Goal: Information Seeking & Learning: Learn about a topic

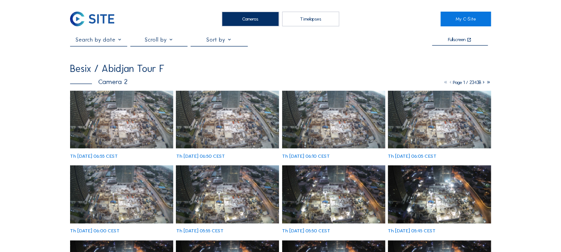
click at [121, 120] on img at bounding box center [121, 120] width 103 height 58
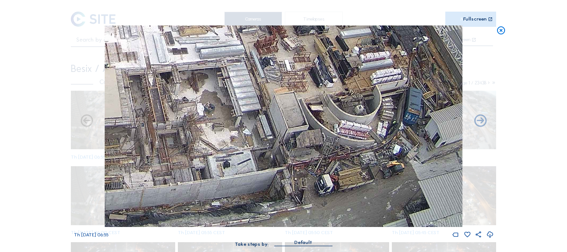
drag, startPoint x: 372, startPoint y: 179, endPoint x: 340, endPoint y: 139, distance: 51.3
click at [340, 139] on img at bounding box center [284, 125] width 358 height 201
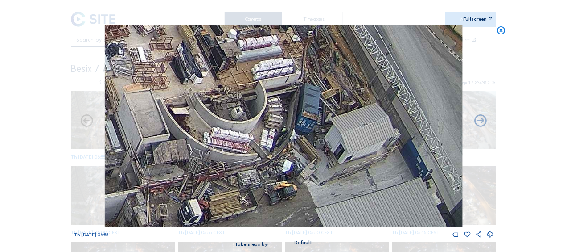
drag, startPoint x: 343, startPoint y: 116, endPoint x: 224, endPoint y: 144, distance: 122.2
click at [223, 144] on img at bounding box center [284, 125] width 358 height 201
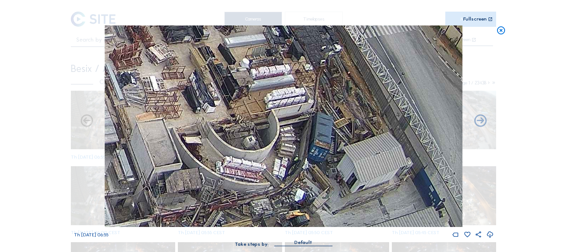
drag, startPoint x: 272, startPoint y: 99, endPoint x: 285, endPoint y: 129, distance: 32.7
click at [285, 129] on img at bounding box center [284, 125] width 358 height 201
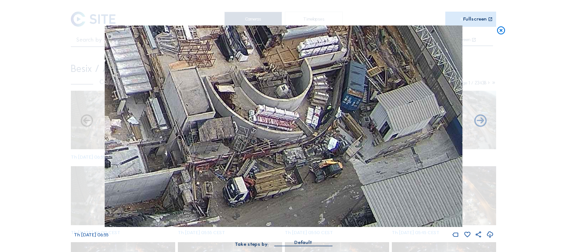
drag, startPoint x: 232, startPoint y: 135, endPoint x: 271, endPoint y: 80, distance: 67.4
click at [268, 81] on img at bounding box center [284, 125] width 358 height 201
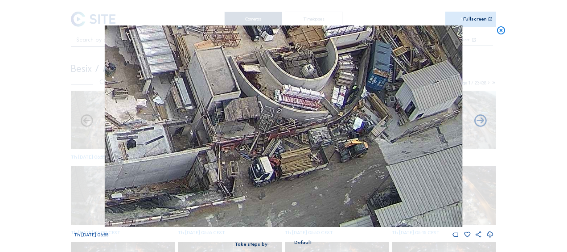
drag, startPoint x: 242, startPoint y: 123, endPoint x: 277, endPoint y: 87, distance: 50.1
click at [277, 87] on img at bounding box center [284, 125] width 358 height 201
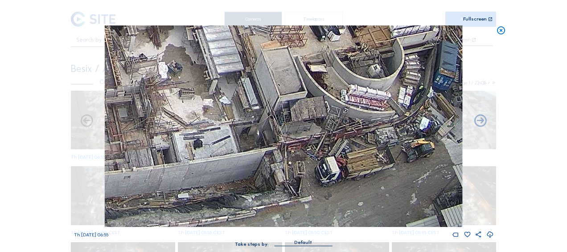
drag, startPoint x: 152, startPoint y: 139, endPoint x: 239, endPoint y: 144, distance: 88.0
click at [220, 115] on img at bounding box center [284, 125] width 358 height 201
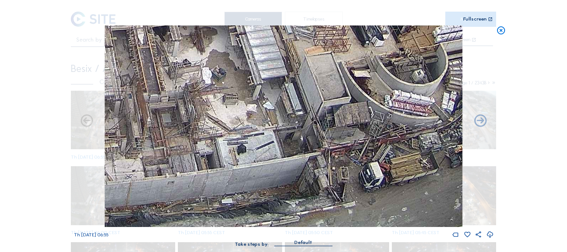
drag, startPoint x: 210, startPoint y: 124, endPoint x: 239, endPoint y: 129, distance: 29.5
click at [239, 129] on img at bounding box center [284, 125] width 358 height 201
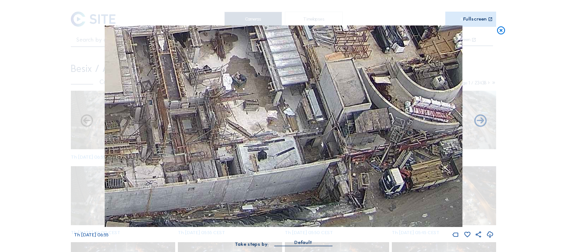
drag, startPoint x: 243, startPoint y: 144, endPoint x: 264, endPoint y: 150, distance: 21.4
click at [264, 150] on img at bounding box center [284, 125] width 358 height 201
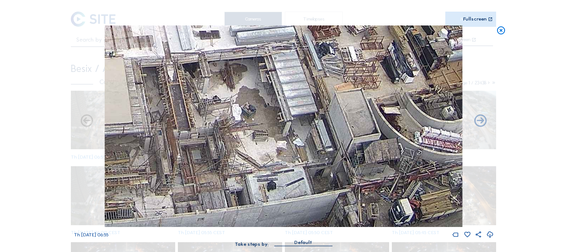
drag, startPoint x: 240, startPoint y: 160, endPoint x: 244, endPoint y: 173, distance: 14.0
click at [244, 173] on img at bounding box center [284, 125] width 358 height 201
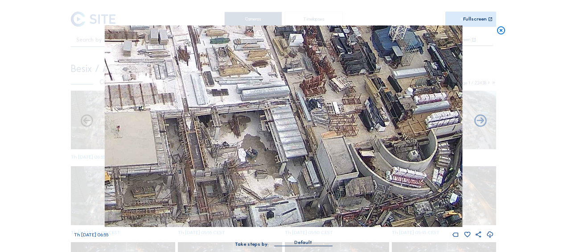
drag, startPoint x: 282, startPoint y: 151, endPoint x: 273, endPoint y: 180, distance: 30.6
click at [273, 180] on img at bounding box center [284, 125] width 358 height 201
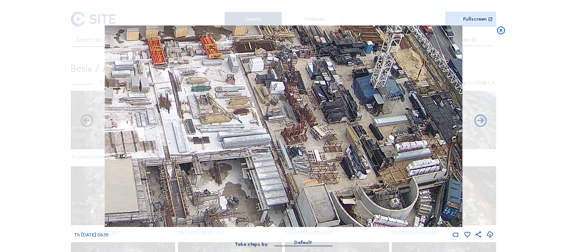
drag, startPoint x: 276, startPoint y: 142, endPoint x: 259, endPoint y: 186, distance: 47.5
click at [259, 186] on img at bounding box center [284, 125] width 358 height 201
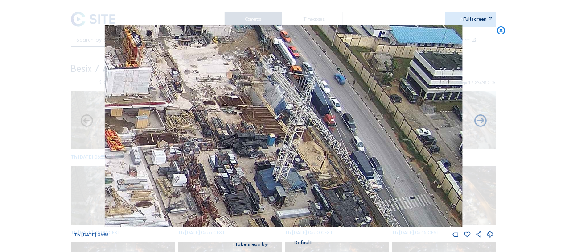
drag, startPoint x: 295, startPoint y: 107, endPoint x: 198, endPoint y: 199, distance: 134.4
click at [198, 199] on img at bounding box center [284, 125] width 358 height 201
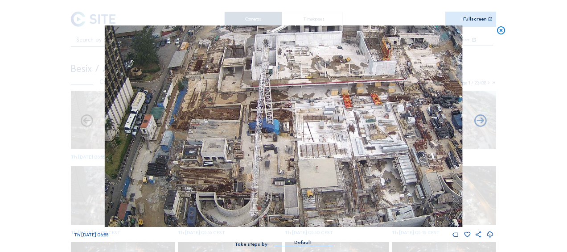
drag, startPoint x: 171, startPoint y: 129, endPoint x: 371, endPoint y: 73, distance: 208.0
click at [371, 73] on img at bounding box center [284, 125] width 358 height 201
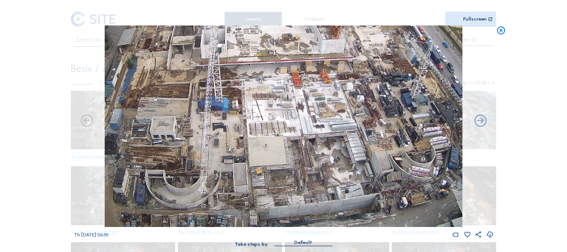
drag, startPoint x: 397, startPoint y: 106, endPoint x: 289, endPoint y: 77, distance: 111.9
click at [289, 77] on img at bounding box center [284, 125] width 358 height 201
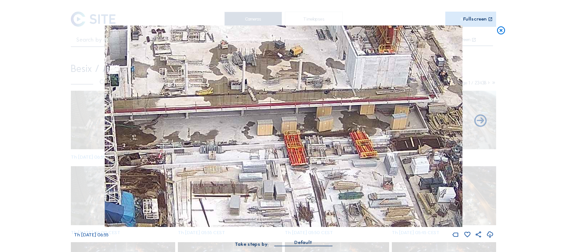
drag, startPoint x: 337, startPoint y: 67, endPoint x: 292, endPoint y: 271, distance: 208.8
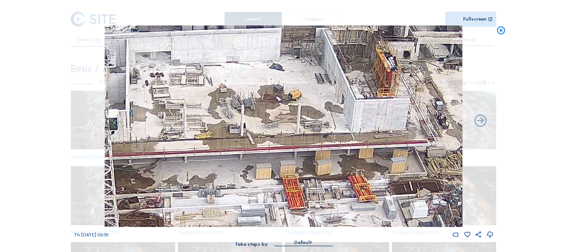
drag, startPoint x: 272, startPoint y: 116, endPoint x: 269, endPoint y: 194, distance: 78.1
click at [269, 194] on img at bounding box center [284, 125] width 358 height 201
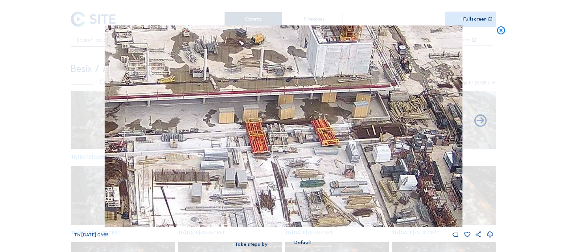
drag, startPoint x: 278, startPoint y: 180, endPoint x: 239, endPoint y: 120, distance: 72.0
click at [243, 51] on img at bounding box center [284, 125] width 358 height 201
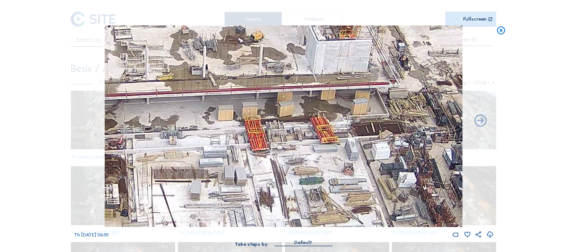
click at [239, 66] on img at bounding box center [284, 125] width 358 height 201
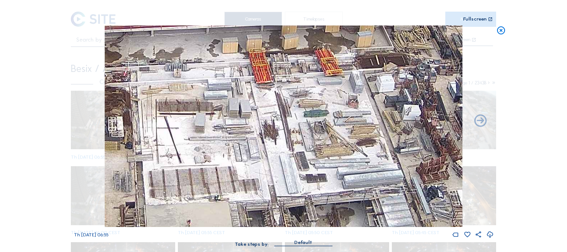
drag, startPoint x: 219, startPoint y: 135, endPoint x: 243, endPoint y: 54, distance: 84.5
click at [243, 54] on img at bounding box center [284, 125] width 358 height 201
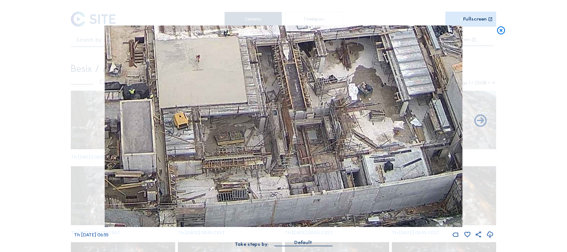
drag, startPoint x: 272, startPoint y: 181, endPoint x: 256, endPoint y: 97, distance: 85.7
click at [256, 97] on img at bounding box center [284, 125] width 358 height 201
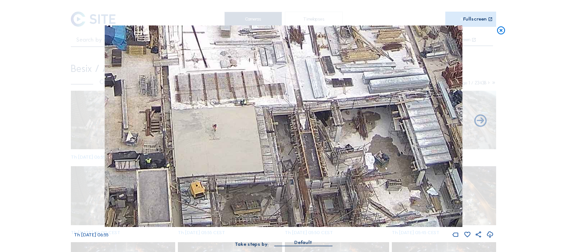
drag, startPoint x: 269, startPoint y: 111, endPoint x: 286, endPoint y: 181, distance: 71.5
click at [286, 181] on img at bounding box center [284, 125] width 358 height 201
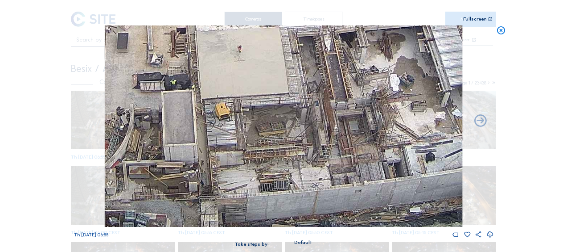
drag, startPoint x: 216, startPoint y: 204, endPoint x: 241, endPoint y: 124, distance: 84.1
click at [241, 124] on img at bounding box center [284, 125] width 358 height 201
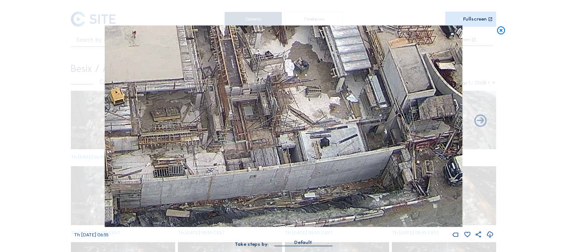
drag, startPoint x: 253, startPoint y: 143, endPoint x: 225, endPoint y: 141, distance: 28.6
click at [225, 141] on img at bounding box center [284, 125] width 358 height 201
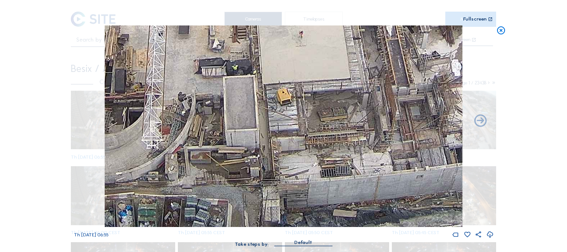
drag, startPoint x: 221, startPoint y: 193, endPoint x: 248, endPoint y: 125, distance: 72.7
click at [393, 64] on img at bounding box center [284, 125] width 358 height 201
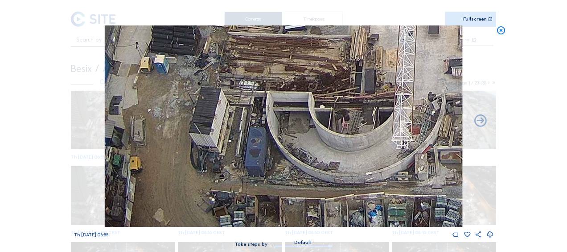
drag, startPoint x: 165, startPoint y: 164, endPoint x: 415, endPoint y: 67, distance: 267.8
click at [415, 67] on img at bounding box center [284, 125] width 358 height 201
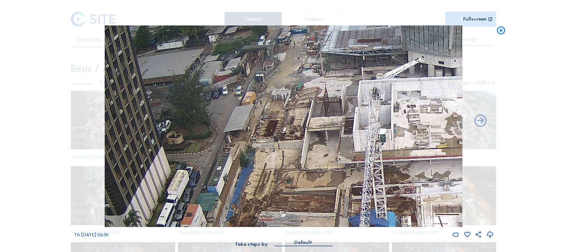
drag, startPoint x: 300, startPoint y: 57, endPoint x: 286, endPoint y: 239, distance: 182.9
click at [286, 239] on div "Th 25 Sep 2025 06:55 Take steps by: Default" at bounding box center [284, 140] width 420 height 230
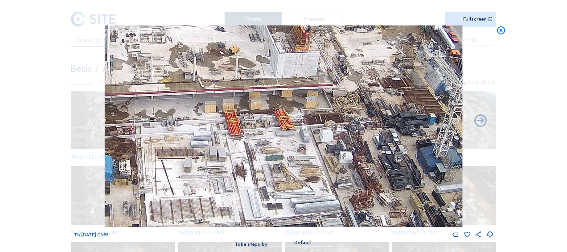
drag, startPoint x: 401, startPoint y: 167, endPoint x: 282, endPoint y: 161, distance: 118.8
click at [282, 161] on img at bounding box center [284, 125] width 358 height 201
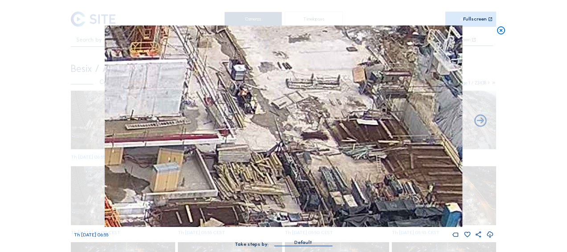
drag, startPoint x: 316, startPoint y: 102, endPoint x: 325, endPoint y: 145, distance: 43.8
click at [325, 145] on img at bounding box center [284, 125] width 358 height 201
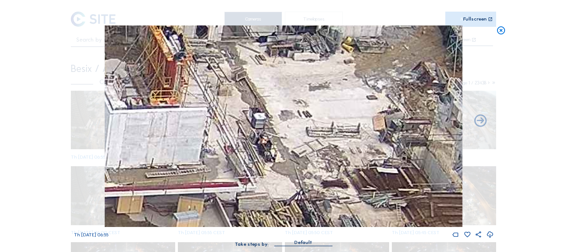
drag, startPoint x: 262, startPoint y: 100, endPoint x: 283, endPoint y: 148, distance: 52.5
click at [283, 148] on img at bounding box center [284, 125] width 358 height 201
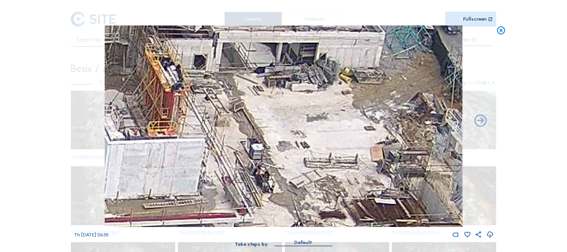
drag, startPoint x: 271, startPoint y: 103, endPoint x: 268, endPoint y: 134, distance: 30.9
click at [268, 134] on img at bounding box center [284, 125] width 358 height 201
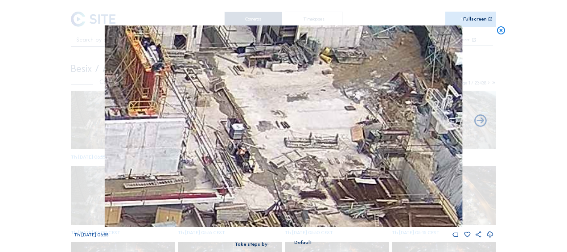
drag, startPoint x: 288, startPoint y: 136, endPoint x: 276, endPoint y: 123, distance: 18.0
click at [276, 123] on img at bounding box center [284, 125] width 358 height 201
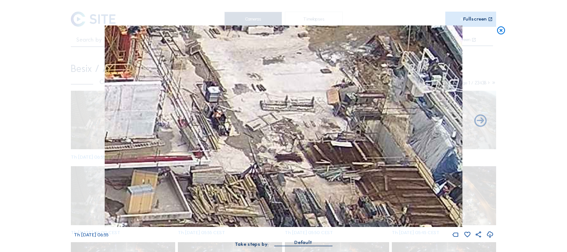
drag, startPoint x: 278, startPoint y: 149, endPoint x: 254, endPoint y: 112, distance: 44.2
click at [254, 112] on img at bounding box center [284, 125] width 358 height 201
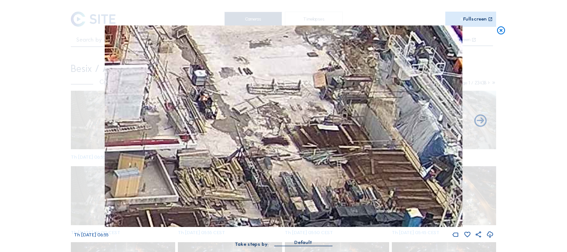
drag, startPoint x: 302, startPoint y: 152, endPoint x: 274, endPoint y: 93, distance: 65.4
click at [274, 93] on img at bounding box center [284, 125] width 358 height 201
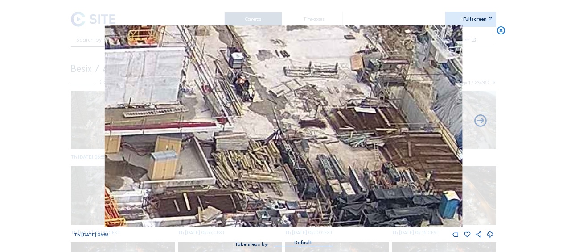
drag, startPoint x: 271, startPoint y: 126, endPoint x: 323, endPoint y: 151, distance: 57.8
click at [323, 151] on img at bounding box center [284, 125] width 358 height 201
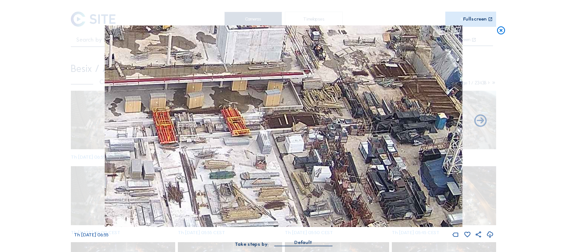
drag, startPoint x: 265, startPoint y: 157, endPoint x: 324, endPoint y: 107, distance: 77.8
click at [324, 107] on img at bounding box center [284, 125] width 358 height 201
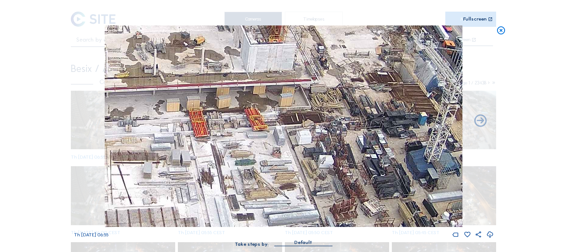
drag, startPoint x: 238, startPoint y: 144, endPoint x: 336, endPoint y: 136, distance: 98.9
click at [336, 136] on img at bounding box center [284, 125] width 358 height 201
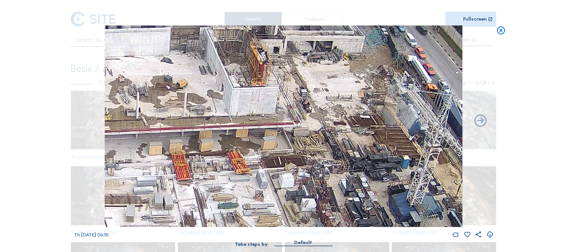
drag, startPoint x: 312, startPoint y: 113, endPoint x: 241, endPoint y: 159, distance: 84.9
click at [241, 159] on img at bounding box center [284, 125] width 358 height 201
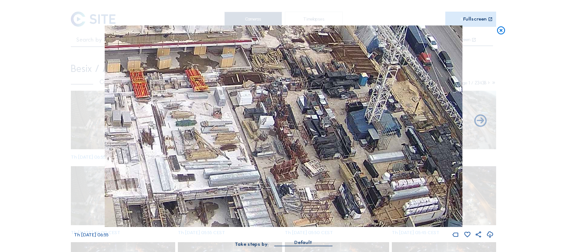
drag, startPoint x: 318, startPoint y: 166, endPoint x: 235, endPoint y: 32, distance: 157.3
click at [227, 16] on div "Scroll to travel through time | Press 'Alt' Button + Scroll to Zoom | Click and…" at bounding box center [284, 127] width 420 height 255
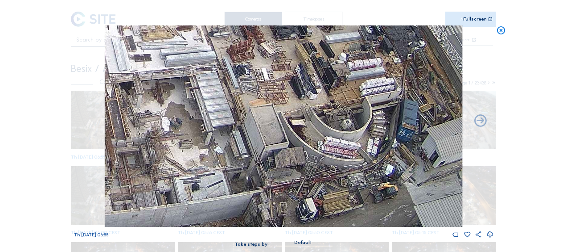
drag, startPoint x: 219, startPoint y: 135, endPoint x: 223, endPoint y: 83, distance: 52.4
click at [223, 83] on img at bounding box center [284, 125] width 358 height 201
drag, startPoint x: 144, startPoint y: 107, endPoint x: 153, endPoint y: 112, distance: 10.8
click at [153, 112] on img at bounding box center [284, 125] width 358 height 201
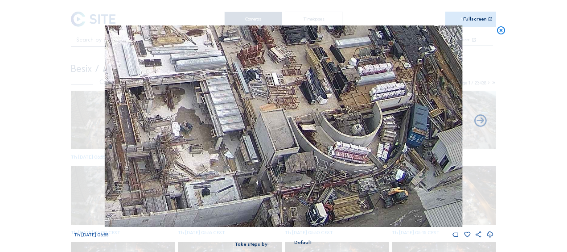
drag, startPoint x: 222, startPoint y: 100, endPoint x: 488, endPoint y: 111, distance: 266.5
click at [488, 111] on div "Th 25 Sep 2025 06:55" at bounding box center [284, 131] width 420 height 213
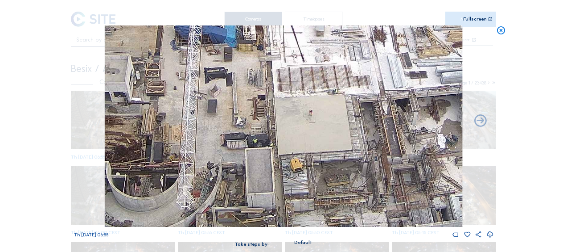
click at [454, 153] on img at bounding box center [284, 125] width 358 height 201
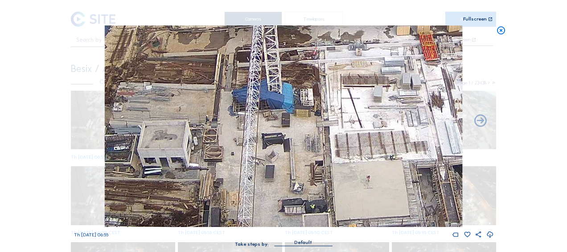
drag, startPoint x: 303, startPoint y: 81, endPoint x: 358, endPoint y: 129, distance: 73.3
click at [358, 129] on img at bounding box center [284, 125] width 358 height 201
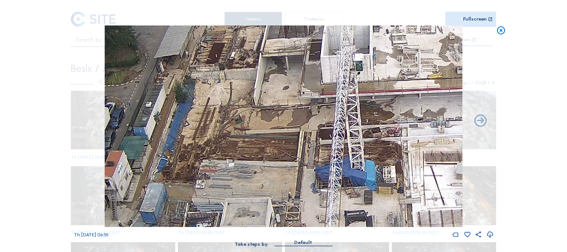
drag, startPoint x: 301, startPoint y: 91, endPoint x: 337, endPoint y: 136, distance: 58.7
click at [338, 136] on img at bounding box center [284, 125] width 358 height 201
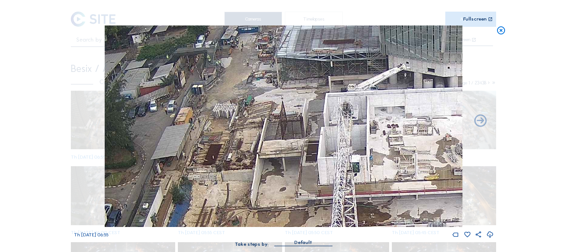
drag, startPoint x: 225, startPoint y: 111, endPoint x: 212, endPoint y: 194, distance: 84.0
click at [212, 194] on img at bounding box center [284, 125] width 358 height 201
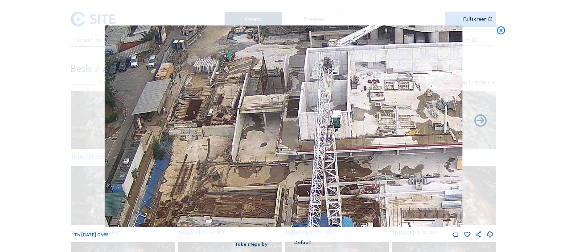
drag, startPoint x: 264, startPoint y: 180, endPoint x: 244, endPoint y: 135, distance: 49.1
click at [244, 135] on img at bounding box center [284, 125] width 358 height 201
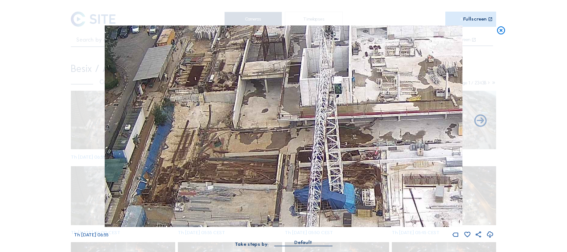
drag, startPoint x: 235, startPoint y: 184, endPoint x: 260, endPoint y: 123, distance: 66.0
click at [258, 124] on img at bounding box center [284, 125] width 358 height 201
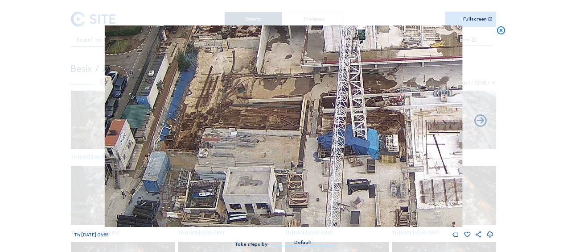
click at [247, 147] on img at bounding box center [284, 125] width 358 height 201
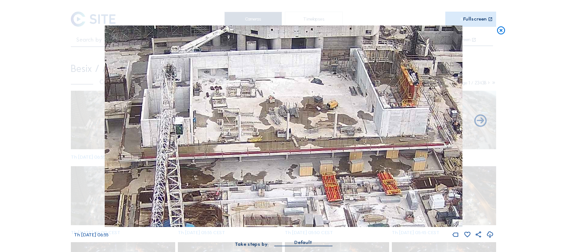
drag, startPoint x: 393, startPoint y: 106, endPoint x: 219, endPoint y: 192, distance: 194.5
click at [219, 192] on img at bounding box center [284, 125] width 358 height 201
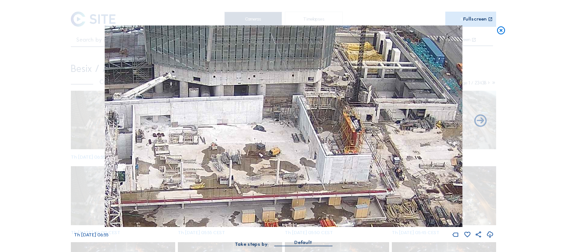
drag, startPoint x: 327, startPoint y: 101, endPoint x: 268, endPoint y: 148, distance: 75.2
click at [268, 148] on img at bounding box center [284, 125] width 358 height 201
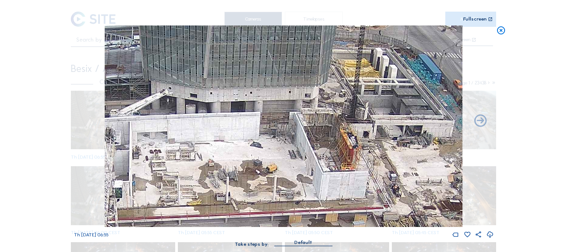
drag, startPoint x: 332, startPoint y: 69, endPoint x: 329, endPoint y: 90, distance: 20.7
click at [329, 90] on img at bounding box center [284, 125] width 358 height 201
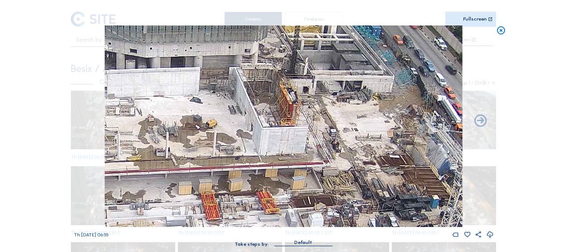
drag, startPoint x: 367, startPoint y: 186, endPoint x: 309, endPoint y: 138, distance: 75.7
click at [309, 138] on img at bounding box center [284, 125] width 358 height 201
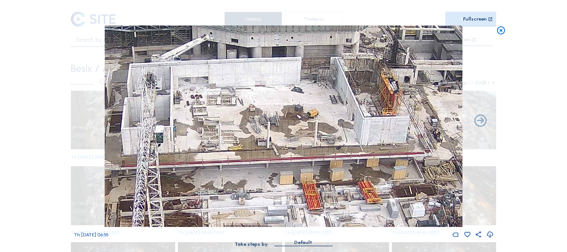
drag, startPoint x: 267, startPoint y: 130, endPoint x: 340, endPoint y: 128, distance: 73.6
click at [340, 128] on img at bounding box center [284, 125] width 358 height 201
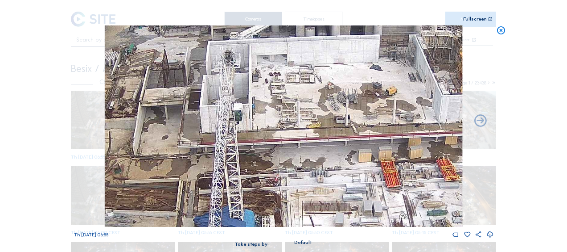
drag, startPoint x: 205, startPoint y: 132, endPoint x: 275, endPoint y: 111, distance: 73.2
click at [275, 111] on img at bounding box center [284, 125] width 358 height 201
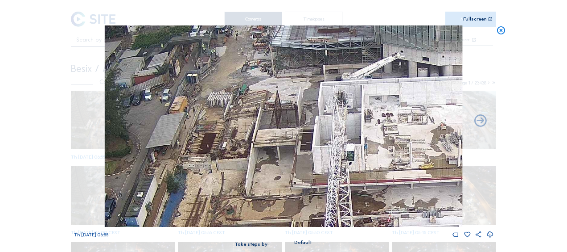
drag, startPoint x: 246, startPoint y: 121, endPoint x: 372, endPoint y: 172, distance: 135.6
click at [373, 173] on img at bounding box center [284, 125] width 358 height 201
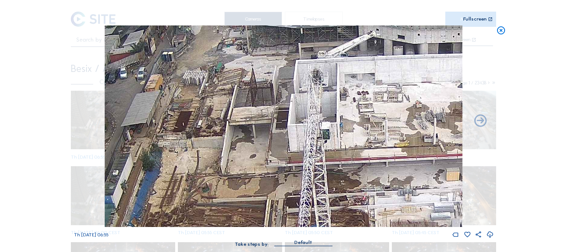
drag, startPoint x: 390, startPoint y: 181, endPoint x: 295, endPoint y: 102, distance: 123.4
click at [295, 102] on img at bounding box center [284, 125] width 358 height 201
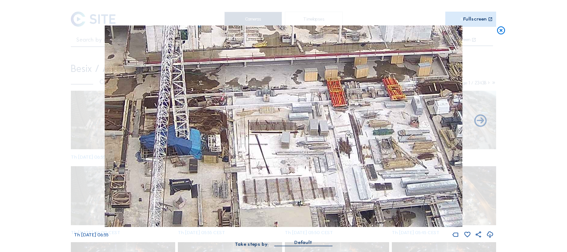
drag, startPoint x: 357, startPoint y: 181, endPoint x: 233, endPoint y: 112, distance: 141.9
click at [234, 112] on img at bounding box center [284, 125] width 358 height 201
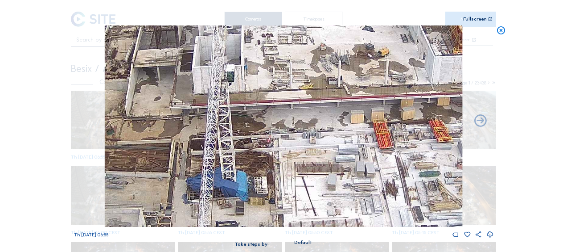
drag, startPoint x: 205, startPoint y: 157, endPoint x: 285, endPoint y: 209, distance: 95.2
click at [297, 223] on img at bounding box center [284, 125] width 358 height 201
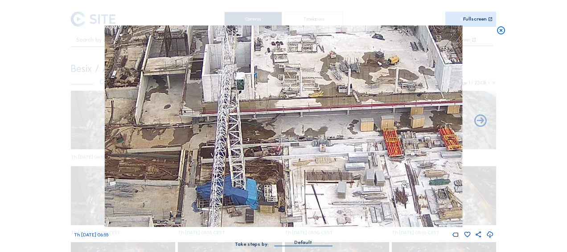
drag, startPoint x: 212, startPoint y: 135, endPoint x: 355, endPoint y: 227, distance: 170.0
click at [355, 227] on div "Th 25 Sep 2025 06:55" at bounding box center [284, 131] width 420 height 213
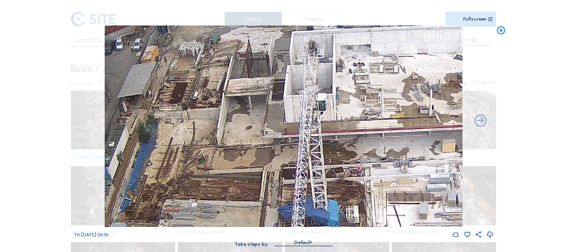
drag, startPoint x: 301, startPoint y: 169, endPoint x: 236, endPoint y: 89, distance: 103.4
click at [236, 89] on img at bounding box center [284, 125] width 358 height 201
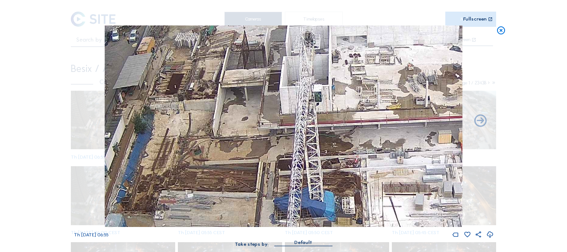
drag, startPoint x: 278, startPoint y: 167, endPoint x: 250, endPoint y: 103, distance: 69.1
click at [250, 103] on img at bounding box center [284, 125] width 358 height 201
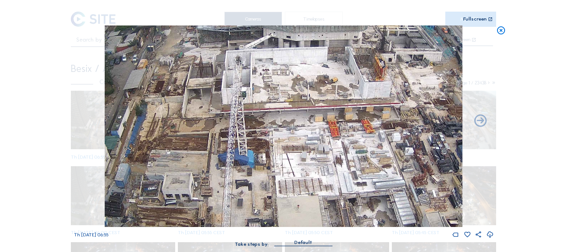
drag, startPoint x: 365, startPoint y: 181, endPoint x: 263, endPoint y: 138, distance: 110.3
click at [263, 138] on img at bounding box center [284, 125] width 358 height 201
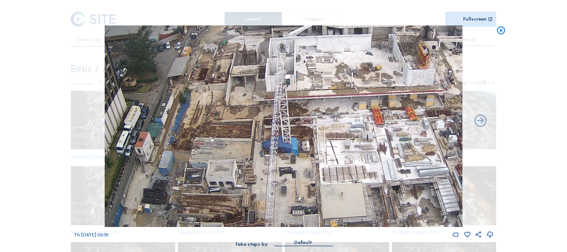
drag, startPoint x: 289, startPoint y: 167, endPoint x: 436, endPoint y: 196, distance: 150.1
click at [436, 196] on img at bounding box center [284, 125] width 358 height 201
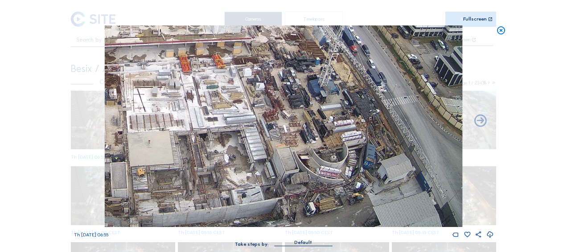
drag, startPoint x: 433, startPoint y: 189, endPoint x: 250, endPoint y: 127, distance: 193.9
click at [250, 127] on img at bounding box center [284, 125] width 358 height 201
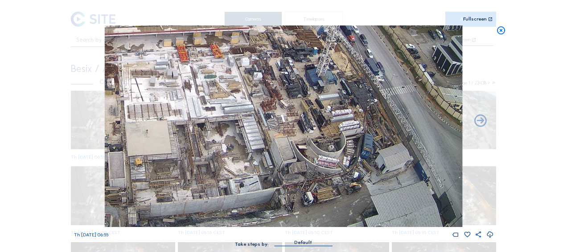
drag, startPoint x: 284, startPoint y: 189, endPoint x: 278, endPoint y: 171, distance: 18.2
click at [278, 171] on img at bounding box center [284, 125] width 358 height 201
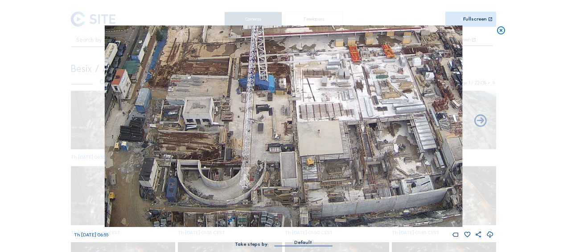
drag, startPoint x: 265, startPoint y: 172, endPoint x: 439, endPoint y: 104, distance: 186.2
click at [439, 104] on img at bounding box center [284, 125] width 358 height 201
drag, startPoint x: 276, startPoint y: 151, endPoint x: 315, endPoint y: 134, distance: 43.3
click at [315, 134] on img at bounding box center [284, 125] width 358 height 201
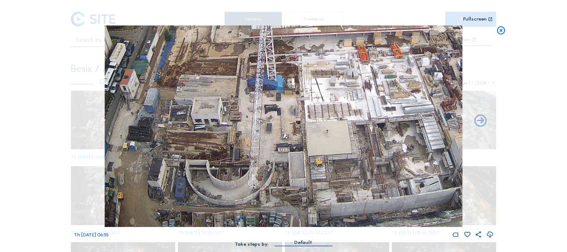
drag, startPoint x: 268, startPoint y: 190, endPoint x: 240, endPoint y: 153, distance: 47.1
click at [240, 153] on img at bounding box center [284, 125] width 358 height 201
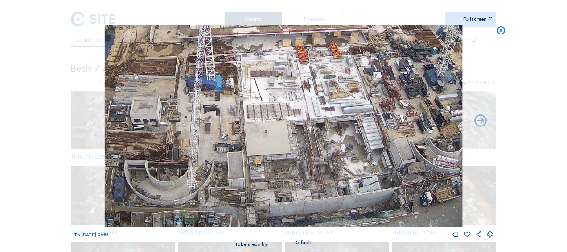
drag, startPoint x: 326, startPoint y: 166, endPoint x: 265, endPoint y: 150, distance: 63.2
click at [265, 150] on img at bounding box center [284, 125] width 358 height 201
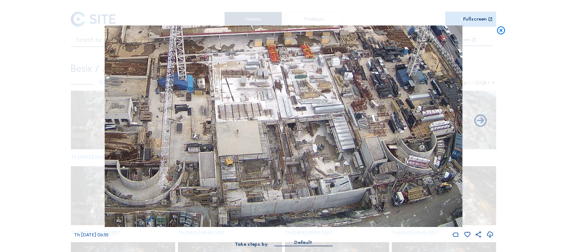
drag, startPoint x: 315, startPoint y: 177, endPoint x: 269, endPoint y: 154, distance: 50.7
click at [270, 154] on img at bounding box center [284, 125] width 358 height 201
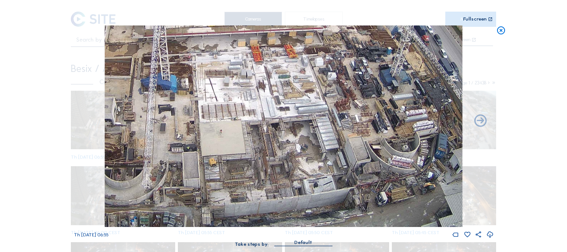
drag, startPoint x: 303, startPoint y: 174, endPoint x: 273, endPoint y: 162, distance: 32.6
click at [282, 165] on img at bounding box center [284, 125] width 358 height 201
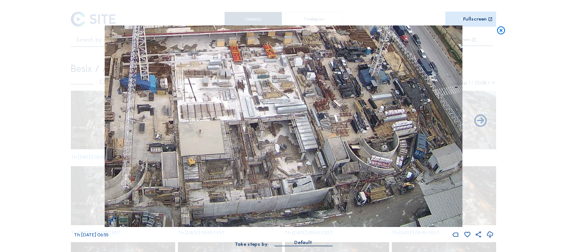
drag, startPoint x: 302, startPoint y: 172, endPoint x: 264, endPoint y: 151, distance: 43.7
click at [264, 151] on img at bounding box center [284, 125] width 358 height 201
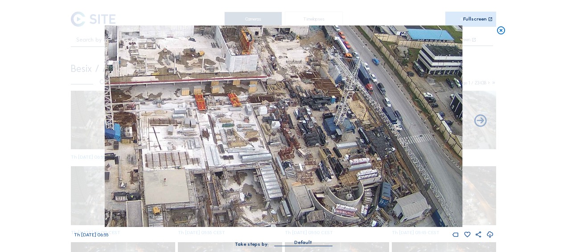
drag, startPoint x: 318, startPoint y: 95, endPoint x: 316, endPoint y: 142, distance: 47.3
click at [319, 144] on img at bounding box center [284, 125] width 358 height 201
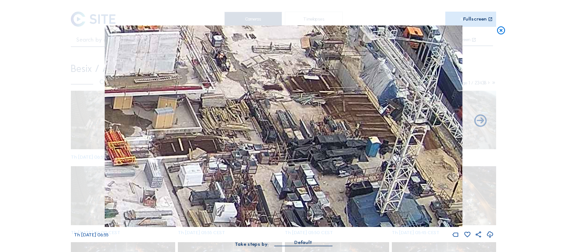
drag, startPoint x: 256, startPoint y: 87, endPoint x: 300, endPoint y: 53, distance: 55.4
click at [300, 53] on img at bounding box center [284, 125] width 358 height 201
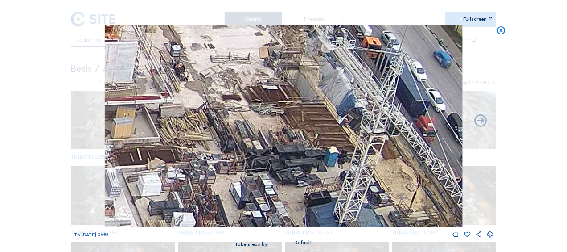
drag, startPoint x: 228, startPoint y: 116, endPoint x: 150, endPoint y: 155, distance: 87.8
click at [146, 164] on img at bounding box center [284, 125] width 358 height 201
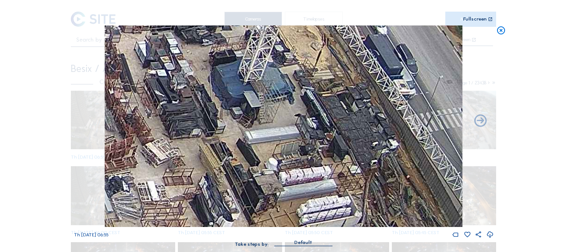
drag, startPoint x: 243, startPoint y: 133, endPoint x: 149, endPoint y: -20, distance: 179.0
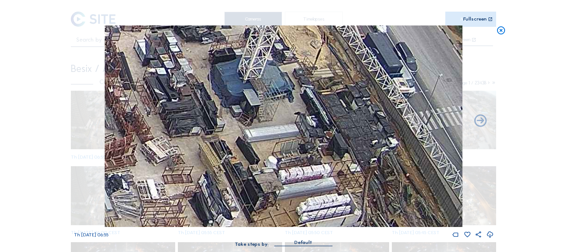
drag, startPoint x: 261, startPoint y: 194, endPoint x: 262, endPoint y: 116, distance: 78.0
click at [262, 116] on img at bounding box center [284, 125] width 358 height 201
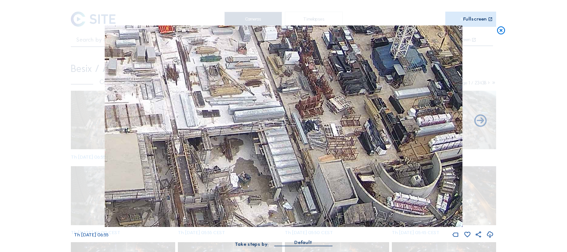
drag, startPoint x: 181, startPoint y: 120, endPoint x: 357, endPoint y: 141, distance: 177.4
click at [357, 141] on img at bounding box center [284, 125] width 358 height 201
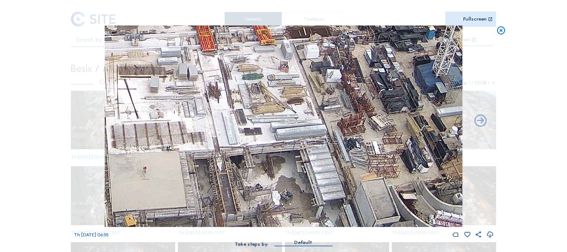
drag, startPoint x: 243, startPoint y: 149, endPoint x: 415, endPoint y: 166, distance: 173.4
click at [417, 167] on img at bounding box center [284, 125] width 358 height 201
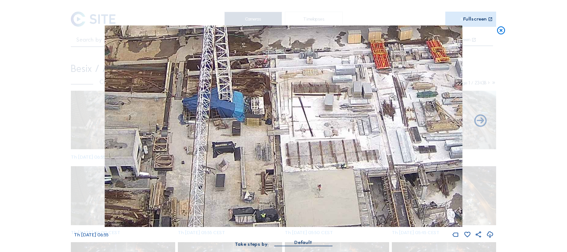
click at [405, 141] on img at bounding box center [284, 125] width 358 height 201
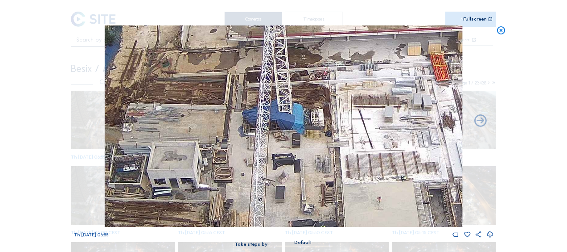
drag, startPoint x: 220, startPoint y: 76, endPoint x: 209, endPoint y: 88, distance: 17.0
click at [209, 88] on img at bounding box center [284, 125] width 358 height 201
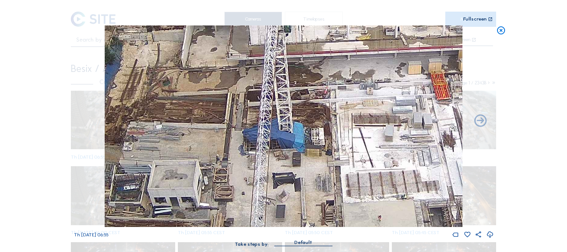
drag, startPoint x: 217, startPoint y: 67, endPoint x: 210, endPoint y: 91, distance: 24.9
click at [215, 87] on img at bounding box center [284, 125] width 358 height 201
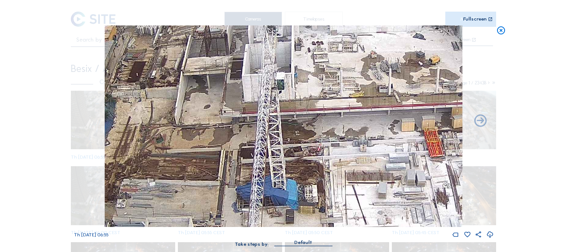
drag, startPoint x: 239, startPoint y: 92, endPoint x: 235, endPoint y: 148, distance: 55.9
click at [235, 148] on img at bounding box center [284, 125] width 358 height 201
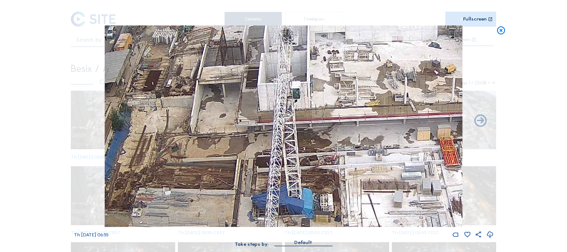
drag, startPoint x: 194, startPoint y: 130, endPoint x: 211, endPoint y: 143, distance: 20.7
click at [211, 143] on img at bounding box center [284, 125] width 358 height 201
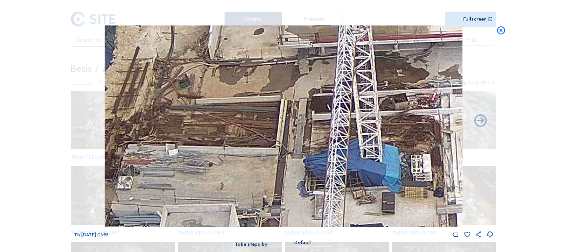
drag, startPoint x: 180, startPoint y: 92, endPoint x: 178, endPoint y: 74, distance: 17.5
click at [178, 74] on img at bounding box center [284, 125] width 358 height 201
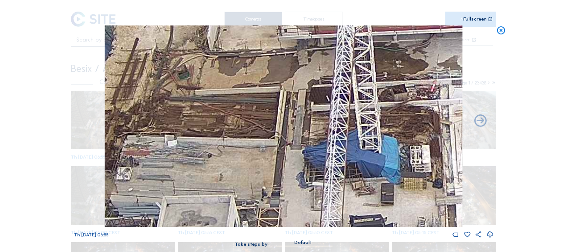
drag, startPoint x: 173, startPoint y: 142, endPoint x: 186, endPoint y: 55, distance: 88.1
click at [186, 55] on img at bounding box center [284, 125] width 358 height 201
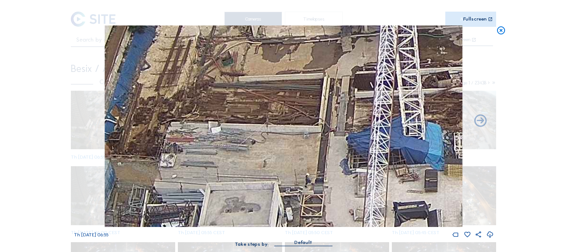
drag, startPoint x: 171, startPoint y: 112, endPoint x: 198, endPoint y: 183, distance: 75.8
click at [198, 183] on img at bounding box center [284, 125] width 358 height 201
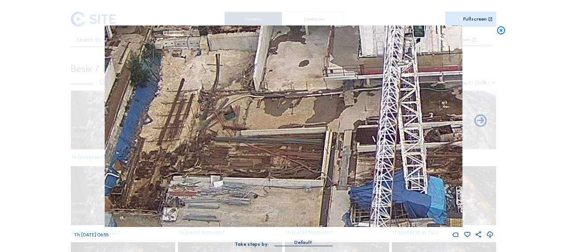
drag, startPoint x: 204, startPoint y: 129, endPoint x: 210, endPoint y: 186, distance: 56.9
click at [210, 186] on img at bounding box center [284, 125] width 358 height 201
drag, startPoint x: 208, startPoint y: 192, endPoint x: 212, endPoint y: 198, distance: 7.8
click at [212, 198] on img at bounding box center [284, 125] width 358 height 201
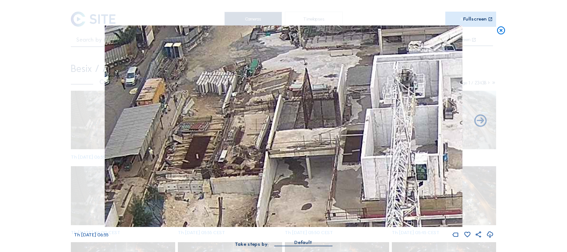
drag, startPoint x: 220, startPoint y: 91, endPoint x: 221, endPoint y: 173, distance: 83.0
click at [221, 173] on img at bounding box center [284, 125] width 358 height 201
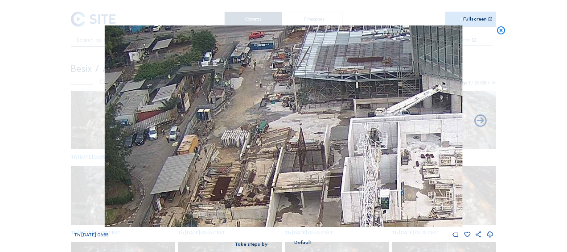
click at [260, 116] on img at bounding box center [284, 125] width 358 height 201
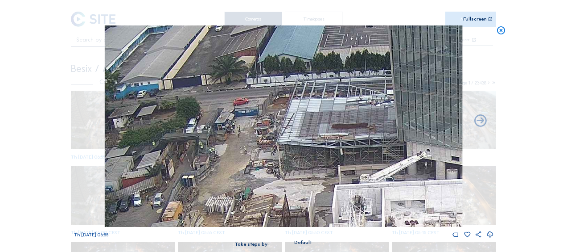
drag, startPoint x: 360, startPoint y: 75, endPoint x: 340, endPoint y: 132, distance: 60.5
click at [344, 141] on img at bounding box center [284, 125] width 358 height 201
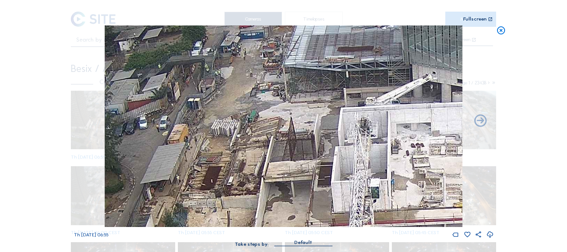
drag, startPoint x: 288, startPoint y: 172, endPoint x: 294, endPoint y: 95, distance: 77.4
click at [294, 95] on img at bounding box center [284, 125] width 358 height 201
click at [287, 77] on img at bounding box center [284, 125] width 358 height 201
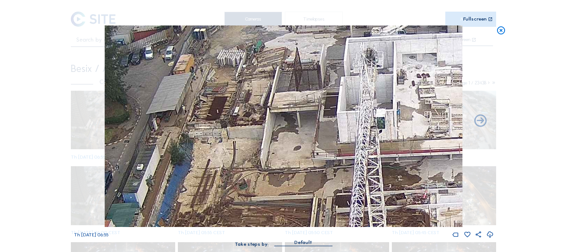
click at [284, 69] on img at bounding box center [284, 125] width 358 height 201
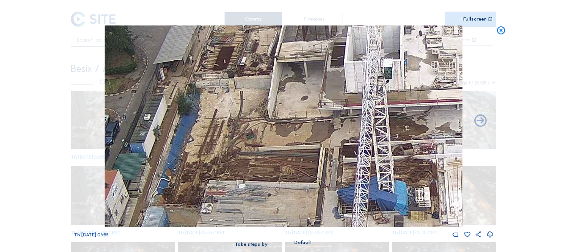
drag, startPoint x: 269, startPoint y: 149, endPoint x: 289, endPoint y: 108, distance: 45.5
click at [289, 91] on img at bounding box center [284, 125] width 358 height 201
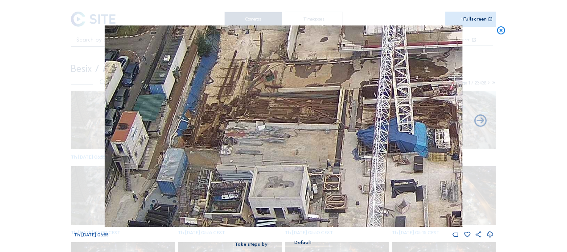
drag, startPoint x: 293, startPoint y: 107, endPoint x: 288, endPoint y: 135, distance: 27.6
click at [293, 105] on img at bounding box center [284, 125] width 358 height 201
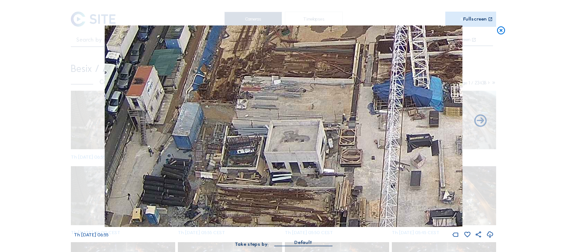
drag, startPoint x: 279, startPoint y: 172, endPoint x: 304, endPoint y: 119, distance: 58.2
click at [304, 120] on img at bounding box center [284, 125] width 358 height 201
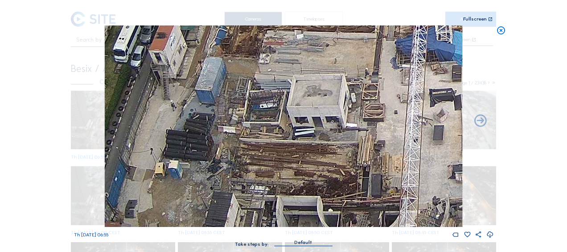
drag, startPoint x: 283, startPoint y: 166, endPoint x: 295, endPoint y: 125, distance: 42.9
click at [295, 125] on img at bounding box center [284, 125] width 358 height 201
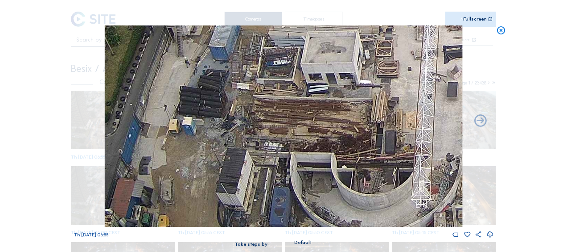
drag, startPoint x: 278, startPoint y: 167, endPoint x: 295, endPoint y: 117, distance: 52.7
click at [295, 117] on img at bounding box center [284, 125] width 358 height 201
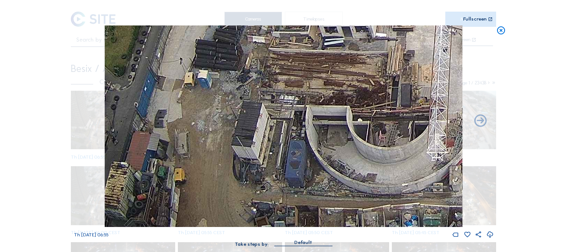
drag, startPoint x: 280, startPoint y: 147, endPoint x: 296, endPoint y: 96, distance: 53.9
click at [296, 96] on img at bounding box center [284, 125] width 358 height 201
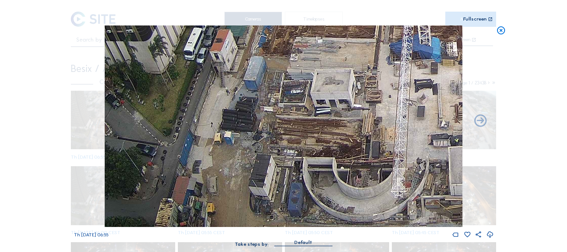
drag, startPoint x: 227, startPoint y: 125, endPoint x: 225, endPoint y: 264, distance: 138.7
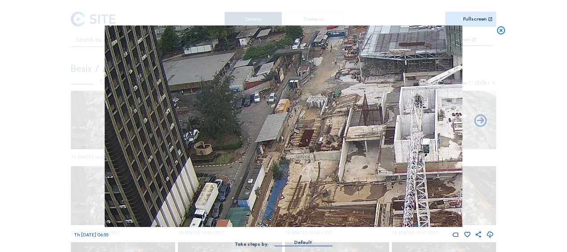
drag, startPoint x: 252, startPoint y: 209, endPoint x: 252, endPoint y: 214, distance: 4.9
click at [252, 214] on img at bounding box center [284, 125] width 358 height 201
drag, startPoint x: 302, startPoint y: 77, endPoint x: 302, endPoint y: 87, distance: 9.4
click at [302, 87] on img at bounding box center [284, 125] width 358 height 201
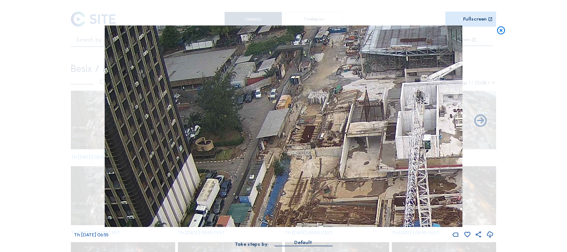
drag, startPoint x: 243, startPoint y: 156, endPoint x: 244, endPoint y: 143, distance: 12.9
click at [244, 143] on img at bounding box center [284, 125] width 358 height 201
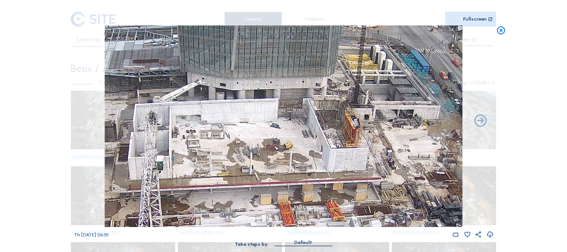
drag, startPoint x: 322, startPoint y: 104, endPoint x: 117, endPoint y: 123, distance: 205.1
click at [105, 125] on img at bounding box center [284, 125] width 358 height 201
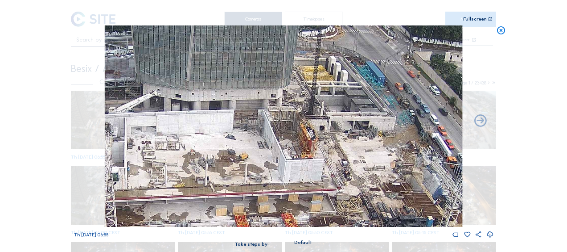
drag, startPoint x: 248, startPoint y: 121, endPoint x: 176, endPoint y: 135, distance: 73.6
click at [176, 135] on img at bounding box center [284, 125] width 358 height 201
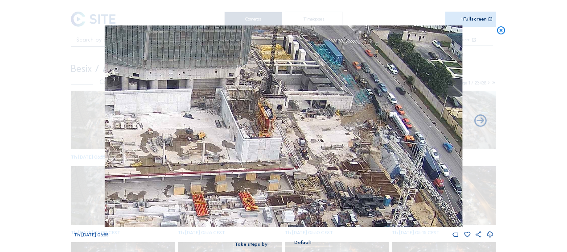
drag, startPoint x: 409, startPoint y: 173, endPoint x: 375, endPoint y: 152, distance: 39.7
click at [375, 152] on img at bounding box center [284, 125] width 358 height 201
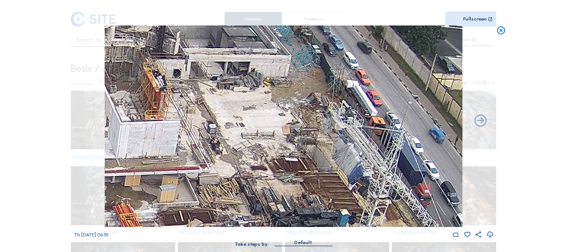
drag, startPoint x: 384, startPoint y: 148, endPoint x: 357, endPoint y: 128, distance: 33.2
click at [357, 128] on img at bounding box center [284, 125] width 358 height 201
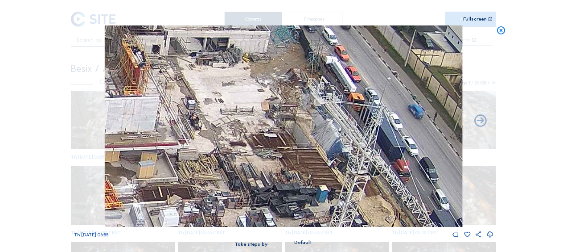
drag, startPoint x: 368, startPoint y: 159, endPoint x: 329, endPoint y: 106, distance: 65.6
click at [329, 106] on img at bounding box center [284, 125] width 358 height 201
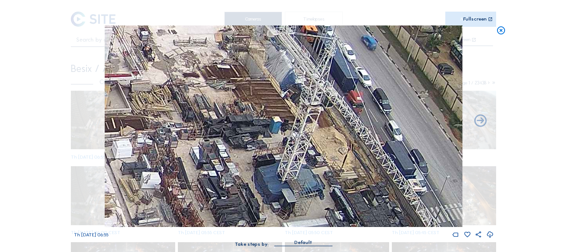
drag, startPoint x: 382, startPoint y: 195, endPoint x: 356, endPoint y: 158, distance: 45.3
click at [356, 158] on img at bounding box center [284, 125] width 358 height 201
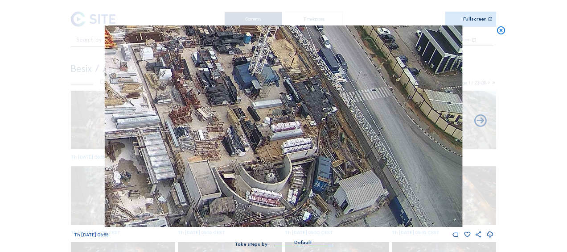
drag, startPoint x: 271, startPoint y: 98, endPoint x: 202, endPoint y: -46, distance: 160.0
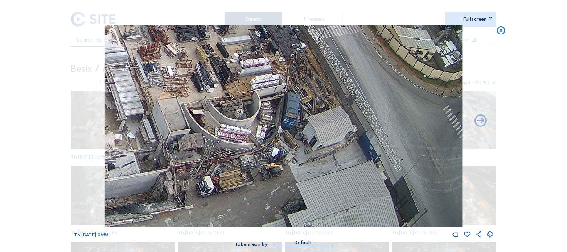
click at [266, 54] on img at bounding box center [284, 125] width 358 height 201
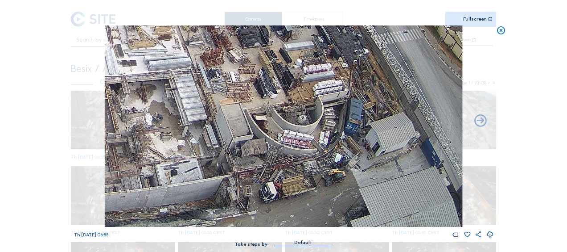
drag, startPoint x: 228, startPoint y: 144, endPoint x: 269, endPoint y: 149, distance: 41.4
click at [269, 149] on img at bounding box center [284, 125] width 358 height 201
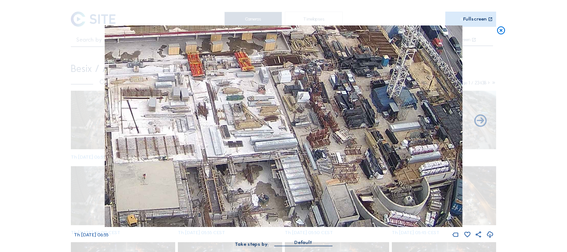
drag, startPoint x: 285, startPoint y: 113, endPoint x: 391, endPoint y: 193, distance: 132.4
click at [391, 193] on img at bounding box center [284, 125] width 358 height 201
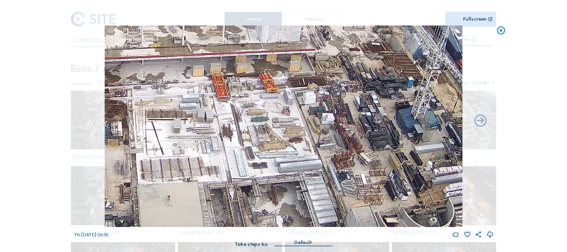
drag, startPoint x: 352, startPoint y: 155, endPoint x: 376, endPoint y: 176, distance: 32.6
click at [376, 176] on img at bounding box center [284, 125] width 358 height 201
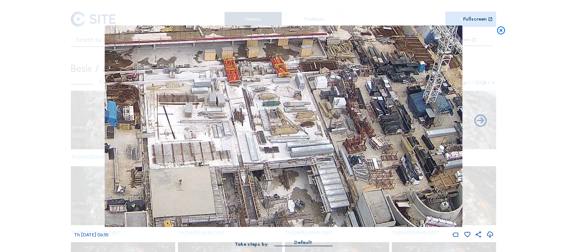
drag, startPoint x: 344, startPoint y: 158, endPoint x: 356, endPoint y: 143, distance: 19.4
click at [356, 143] on img at bounding box center [284, 125] width 358 height 201
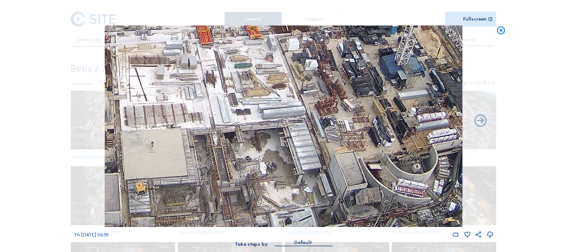
drag, startPoint x: 295, startPoint y: 75, endPoint x: 276, endPoint y: 95, distance: 27.1
click at [267, 38] on img at bounding box center [284, 125] width 358 height 201
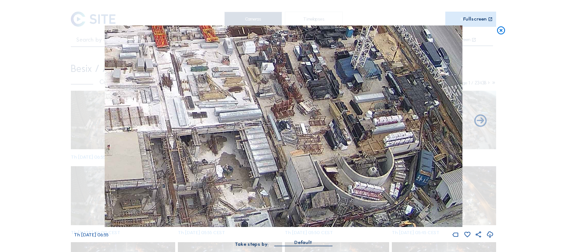
drag, startPoint x: 427, startPoint y: 137, endPoint x: 384, endPoint y: 140, distance: 43.3
click at [384, 140] on img at bounding box center [284, 125] width 358 height 201
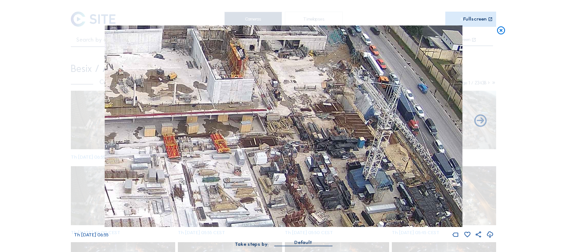
drag, startPoint x: 369, startPoint y: 72, endPoint x: 381, endPoint y: 182, distance: 111.2
click at [381, 182] on img at bounding box center [284, 125] width 358 height 201
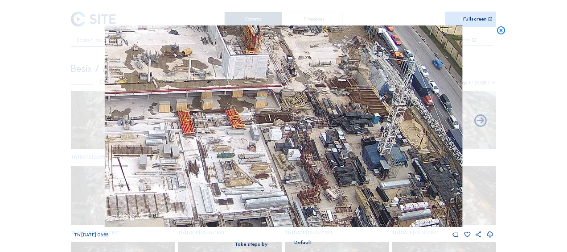
drag, startPoint x: 285, startPoint y: 156, endPoint x: 338, endPoint y: 93, distance: 82.6
click at [338, 93] on img at bounding box center [284, 125] width 358 height 201
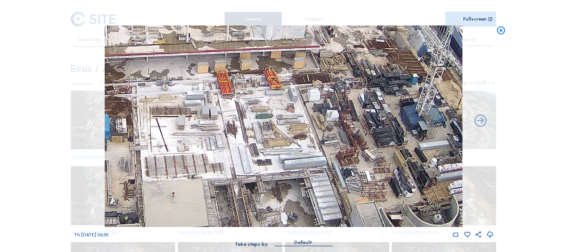
drag, startPoint x: 274, startPoint y: 137, endPoint x: 305, endPoint y: 96, distance: 51.3
click at [305, 96] on img at bounding box center [284, 125] width 358 height 201
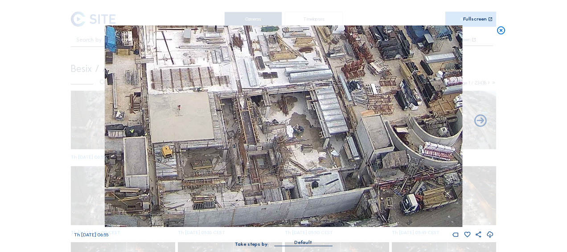
drag, startPoint x: 355, startPoint y: 194, endPoint x: 327, endPoint y: 128, distance: 70.6
click at [327, 129] on img at bounding box center [284, 125] width 358 height 201
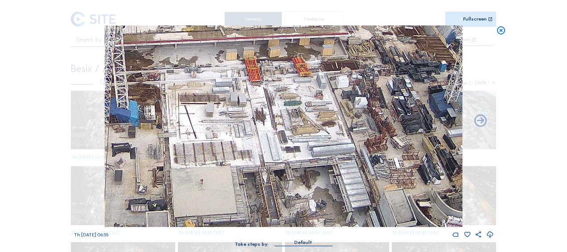
drag, startPoint x: 295, startPoint y: 100, endPoint x: 318, endPoint y: 186, distance: 89.3
click at [318, 186] on img at bounding box center [284, 125] width 358 height 201
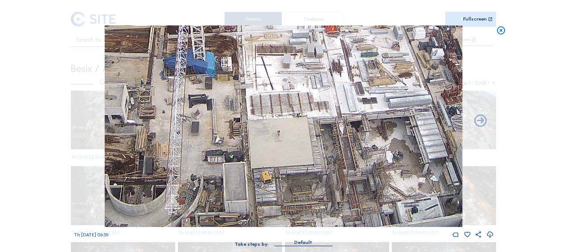
drag, startPoint x: 252, startPoint y: 140, endPoint x: 329, endPoint y: 92, distance: 90.8
click at [329, 92] on img at bounding box center [284, 125] width 358 height 201
click at [351, 105] on img at bounding box center [284, 125] width 358 height 201
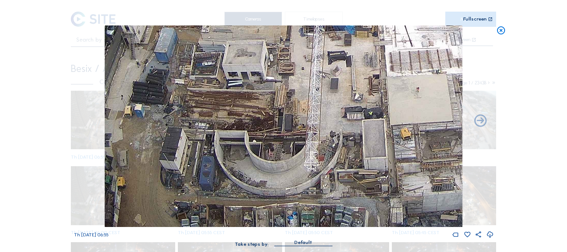
drag, startPoint x: 142, startPoint y: 155, endPoint x: 230, endPoint y: 112, distance: 97.7
click at [230, 112] on img at bounding box center [284, 125] width 358 height 201
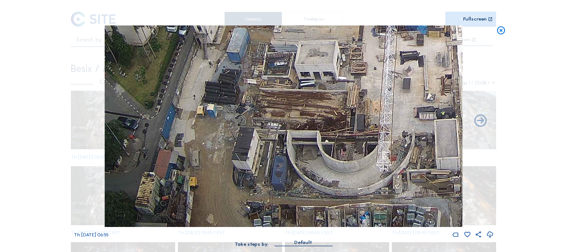
drag, startPoint x: 235, startPoint y: 192, endPoint x: 212, endPoint y: 140, distance: 56.5
click at [212, 140] on img at bounding box center [284, 125] width 358 height 201
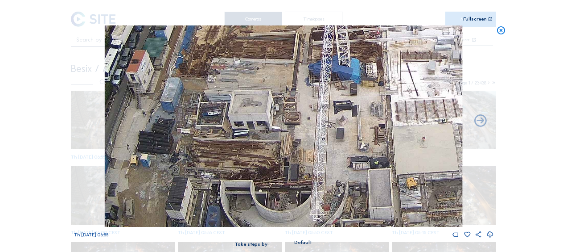
drag, startPoint x: 392, startPoint y: 82, endPoint x: 276, endPoint y: 175, distance: 149.1
click at [276, 175] on img at bounding box center [284, 125] width 358 height 201
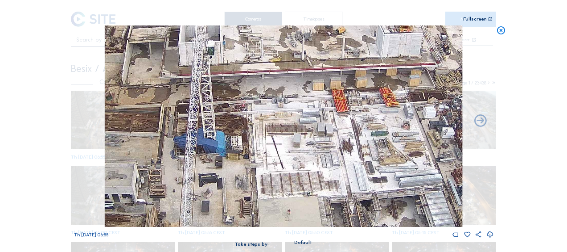
drag, startPoint x: 342, startPoint y: 76, endPoint x: 276, endPoint y: 104, distance: 71.6
click at [276, 104] on img at bounding box center [284, 125] width 358 height 201
click at [500, 32] on icon at bounding box center [501, 30] width 10 height 10
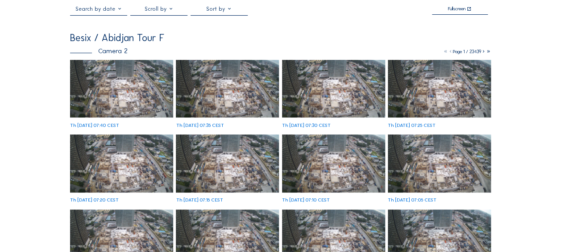
scroll to position [45, 0]
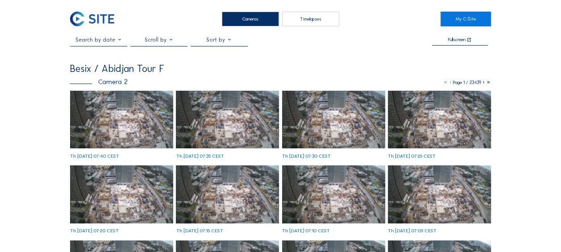
click at [95, 119] on img at bounding box center [121, 120] width 103 height 58
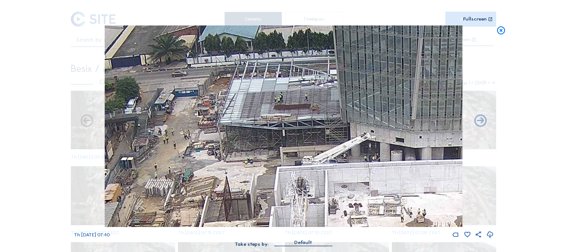
drag, startPoint x: 186, startPoint y: 114, endPoint x: 258, endPoint y: 108, distance: 71.6
click at [258, 108] on img at bounding box center [284, 125] width 358 height 201
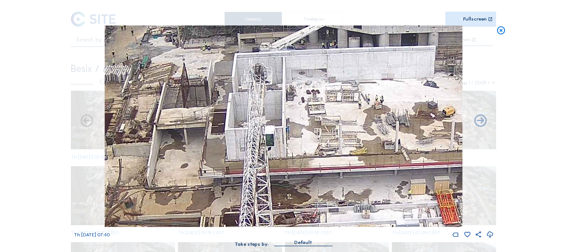
drag, startPoint x: 331, startPoint y: 201, endPoint x: 281, endPoint y: 86, distance: 125.8
click at [281, 86] on img at bounding box center [284, 125] width 358 height 201
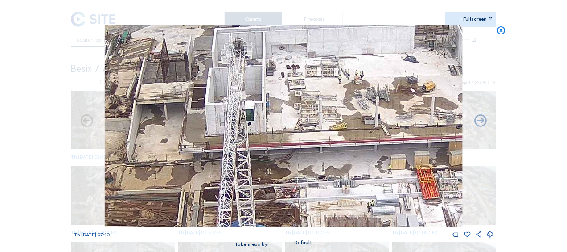
drag, startPoint x: 321, startPoint y: 143, endPoint x: 284, endPoint y: 103, distance: 54.6
click at [284, 103] on img at bounding box center [284, 125] width 358 height 201
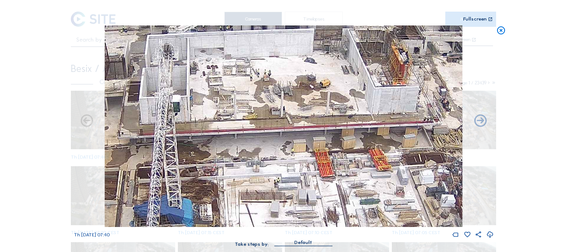
drag, startPoint x: 317, startPoint y: 128, endPoint x: 243, endPoint y: 151, distance: 77.7
click at [243, 151] on img at bounding box center [284, 125] width 358 height 201
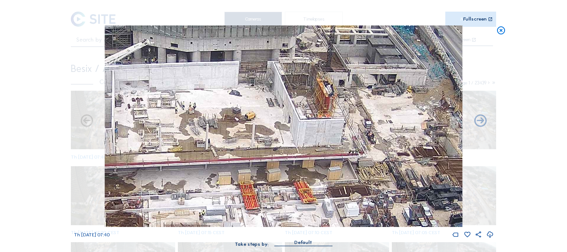
drag, startPoint x: 332, startPoint y: 113, endPoint x: 260, endPoint y: 148, distance: 80.0
click at [260, 148] on img at bounding box center [284, 125] width 358 height 201
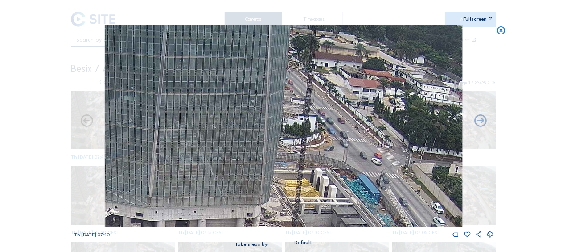
drag, startPoint x: 364, startPoint y: 91, endPoint x: 339, endPoint y: 228, distance: 139.6
click at [339, 228] on div "Th 25 Sep 2025 07:40" at bounding box center [284, 131] width 420 height 213
click at [499, 31] on icon at bounding box center [501, 30] width 10 height 10
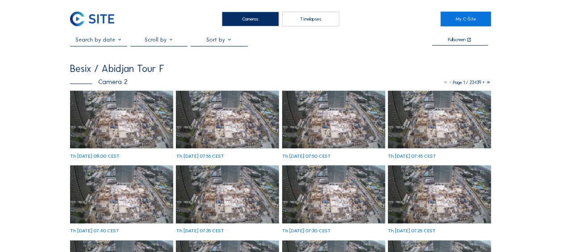
click at [107, 113] on img at bounding box center [121, 120] width 103 height 58
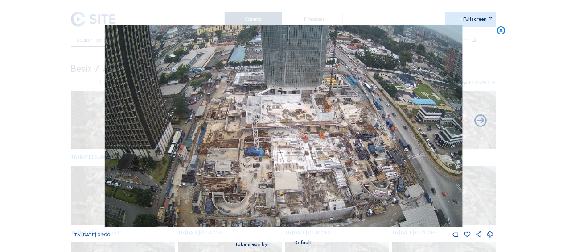
click at [325, 114] on img at bounding box center [284, 125] width 358 height 201
